Goal: Contribute content

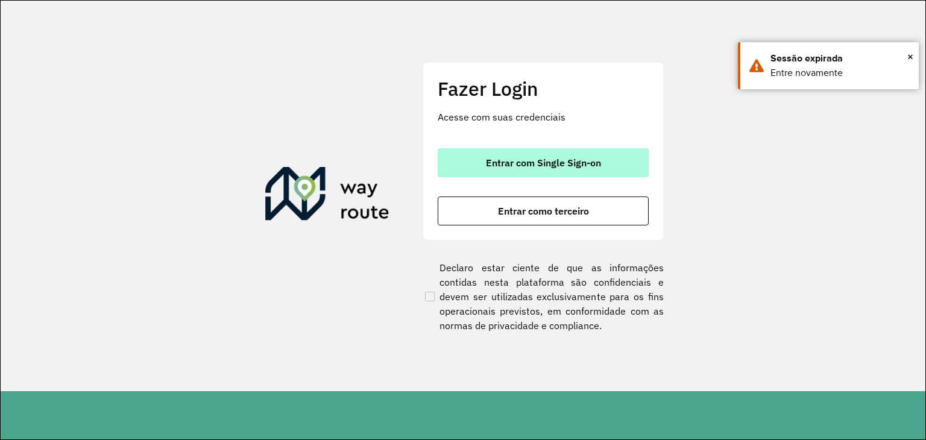
click at [593, 171] on button "Entrar com Single Sign-on" at bounding box center [542, 162] width 211 height 29
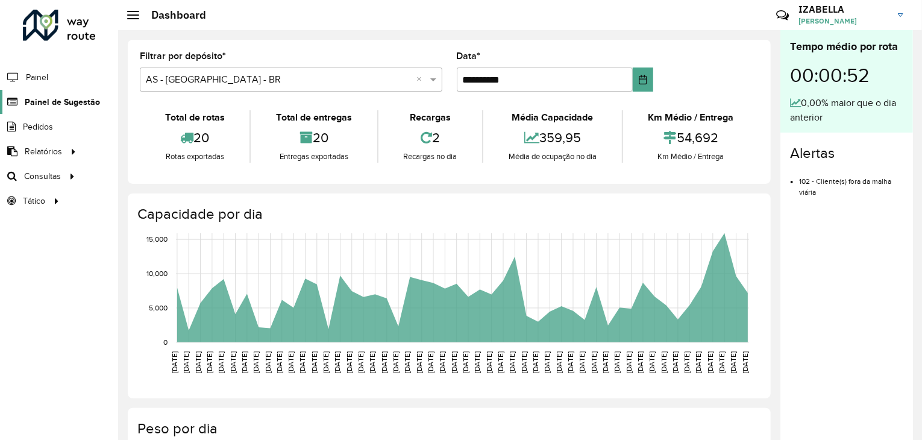
click at [72, 110] on link "Painel de Sugestão" at bounding box center [50, 102] width 100 height 24
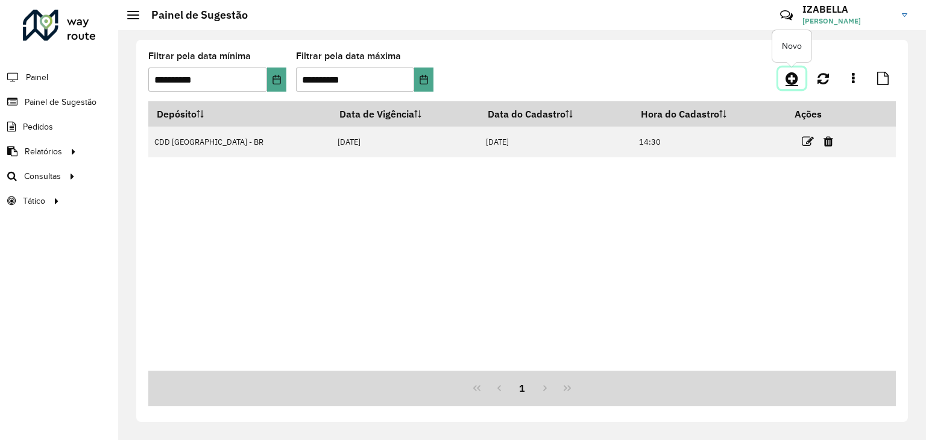
click at [793, 84] on icon at bounding box center [791, 78] width 13 height 14
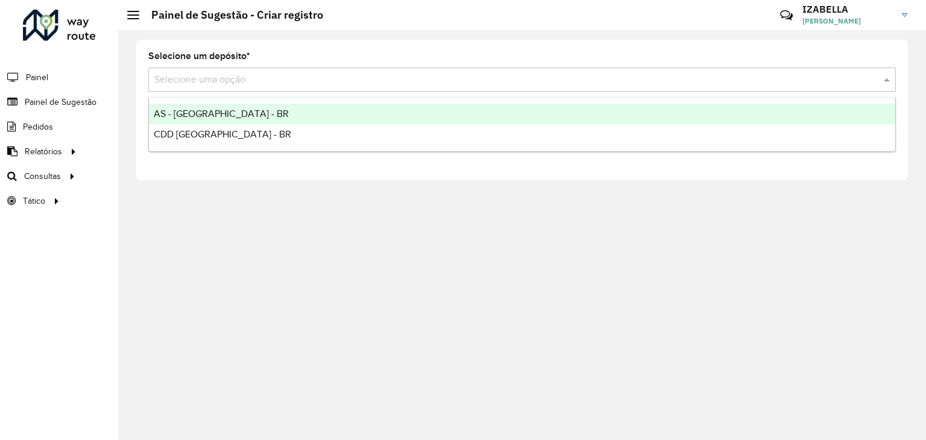
click at [349, 83] on input "text" at bounding box center [509, 80] width 711 height 14
click at [274, 107] on div "AS - [GEOGRAPHIC_DATA] - BR" at bounding box center [522, 114] width 746 height 20
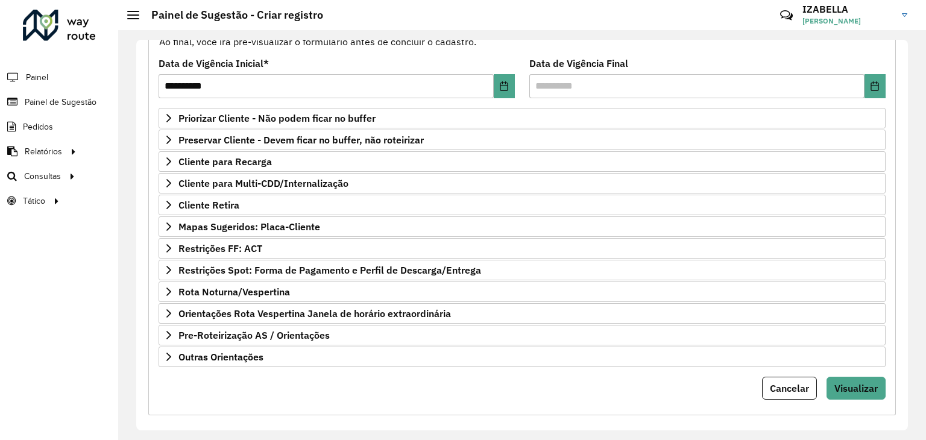
scroll to position [157, 0]
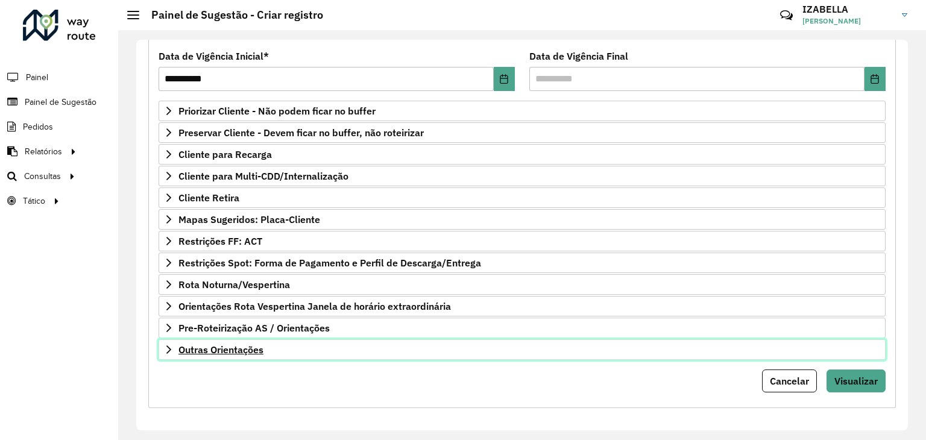
click at [553, 347] on link "Outras Orientações" at bounding box center [521, 349] width 727 height 20
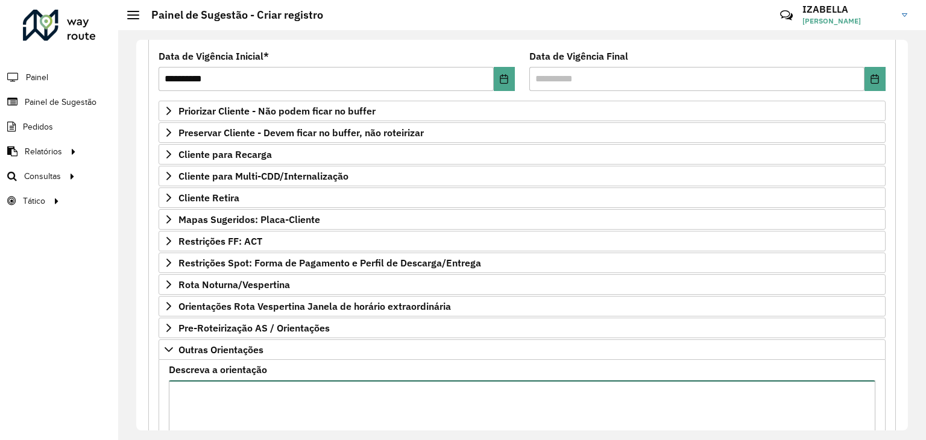
click at [490, 384] on textarea "Descreva a orientação" at bounding box center [522, 431] width 706 height 102
paste textarea "**********"
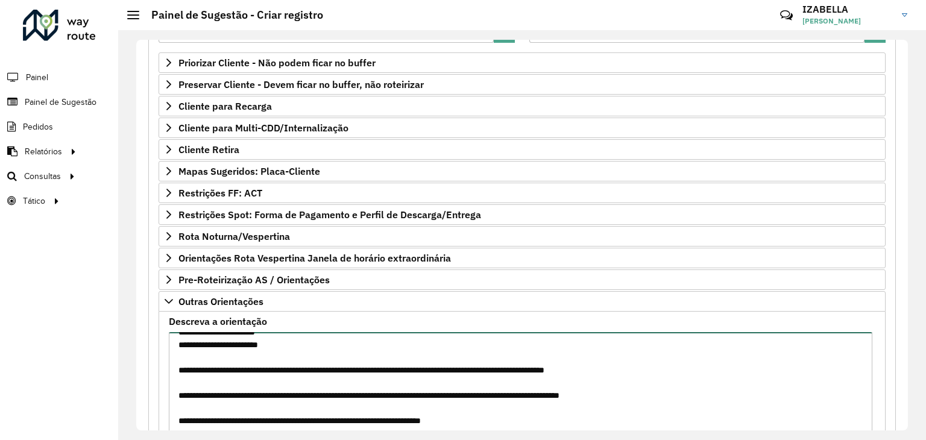
scroll to position [295, 0]
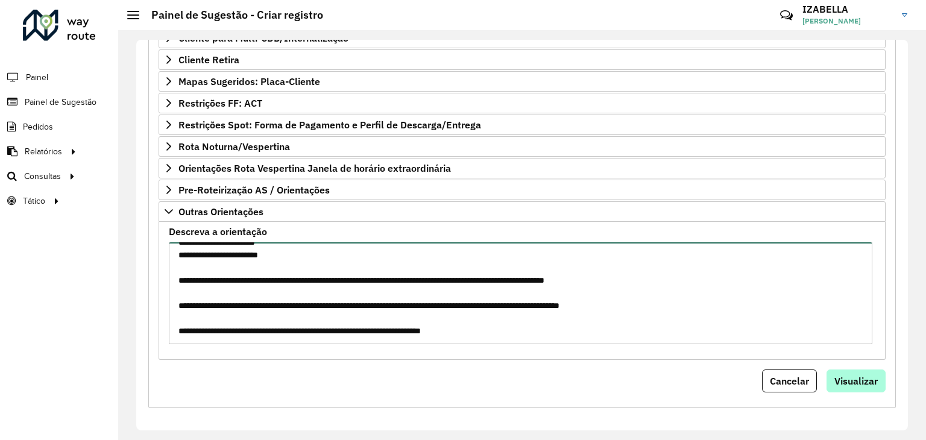
type textarea "**********"
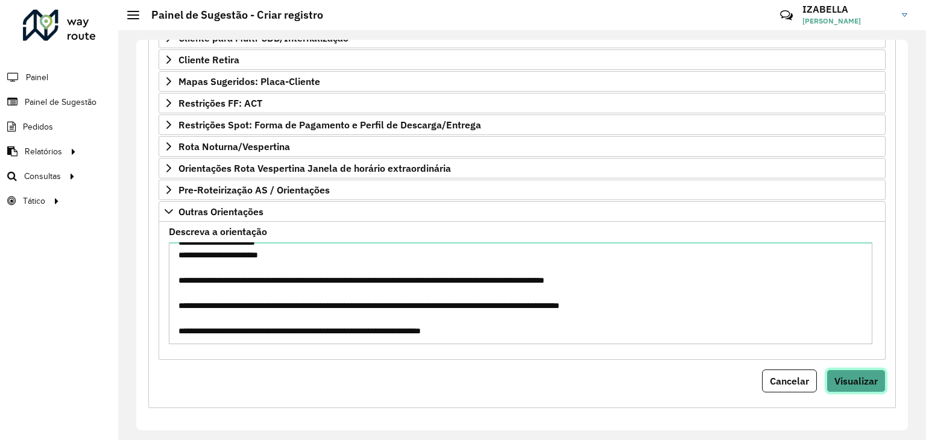
click at [858, 375] on span "Visualizar" at bounding box center [855, 381] width 43 height 12
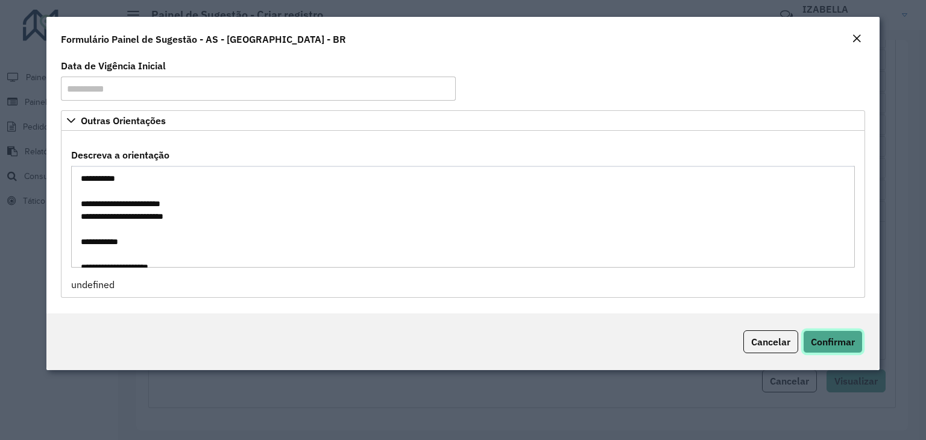
click at [824, 346] on span "Confirmar" at bounding box center [832, 342] width 44 height 12
